Goal: Check status: Check status

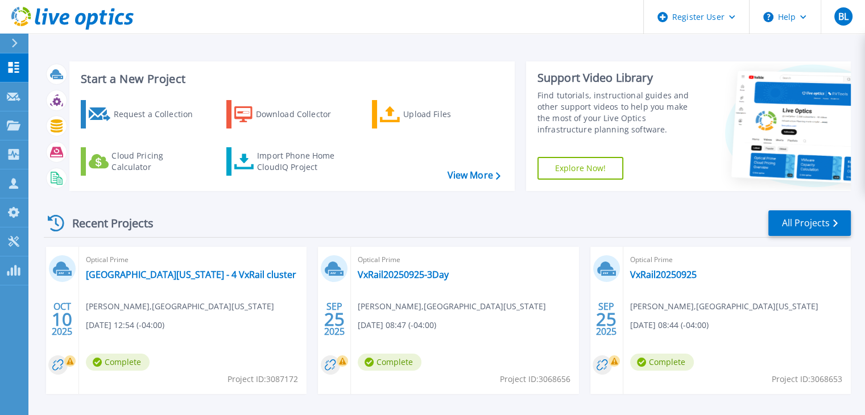
scroll to position [30, 0]
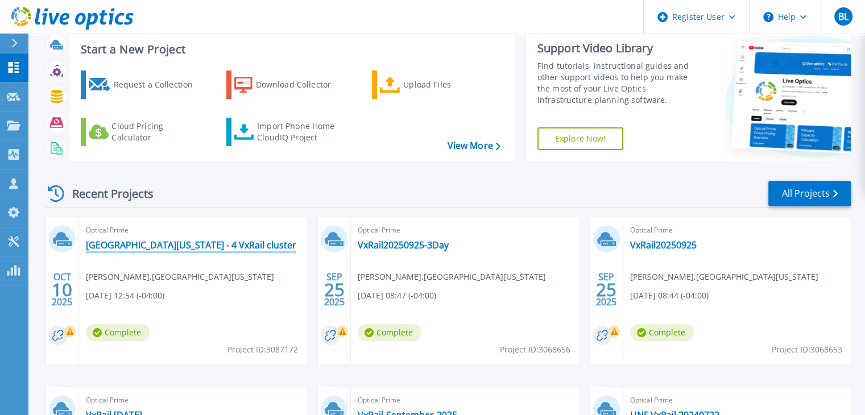
click at [173, 239] on link "UNIVERSITY OF NORTH FLORIDA - 4 VxRail cluster" at bounding box center [191, 244] width 210 height 11
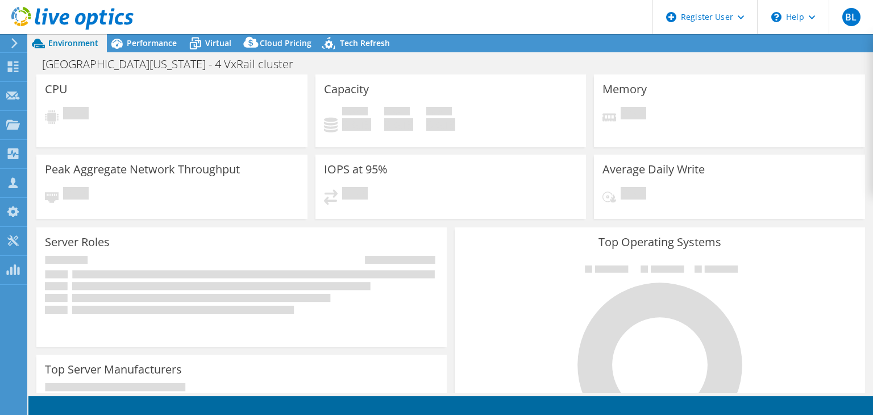
select select "USD"
